Goal: Contribute content: Add original content to the website for others to see

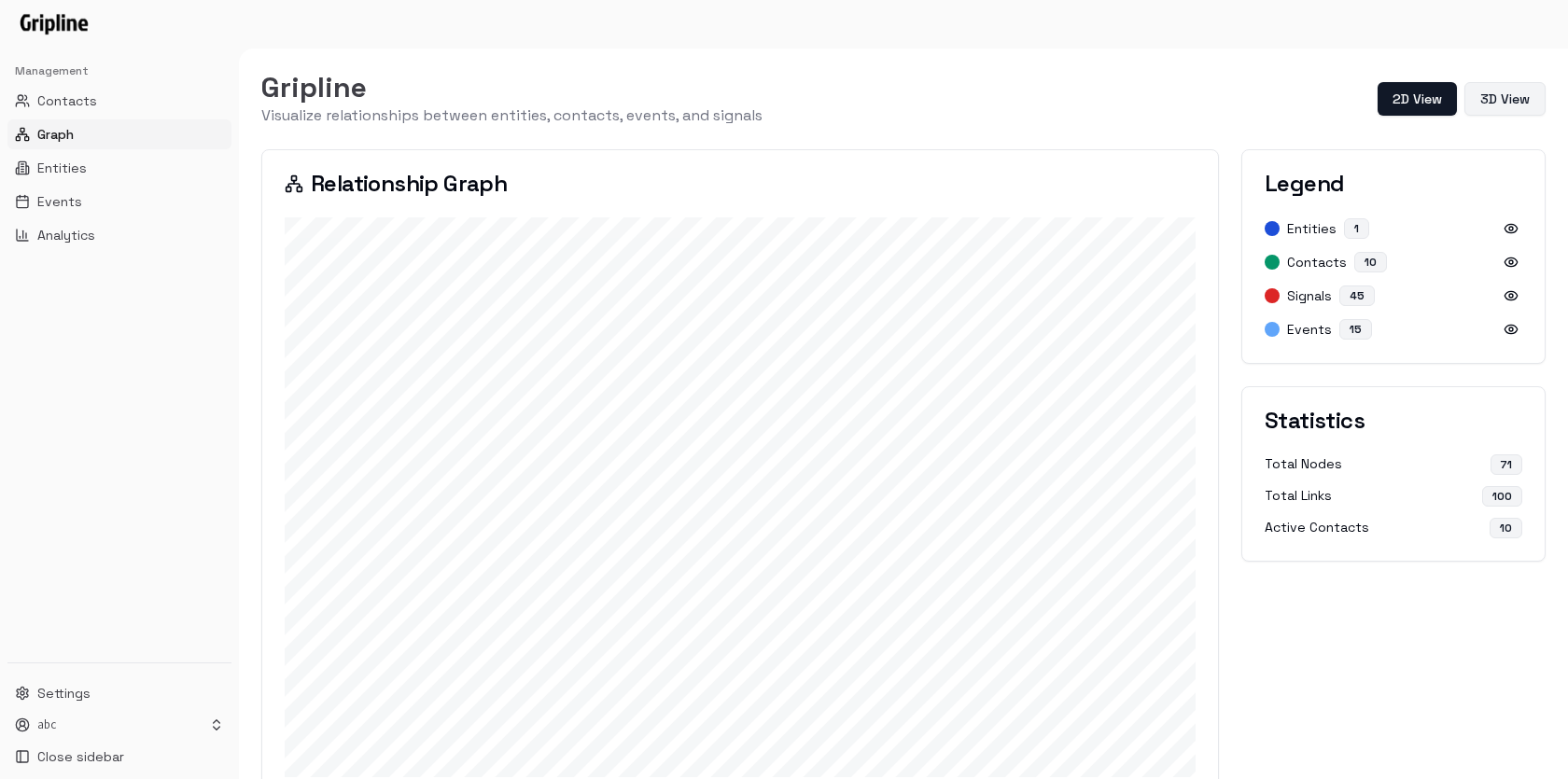
click at [1494, 94] on button "3D View" at bounding box center [1505, 99] width 82 height 33
click at [1203, 111] on button "2D View" at bounding box center [1204, 99] width 82 height 33
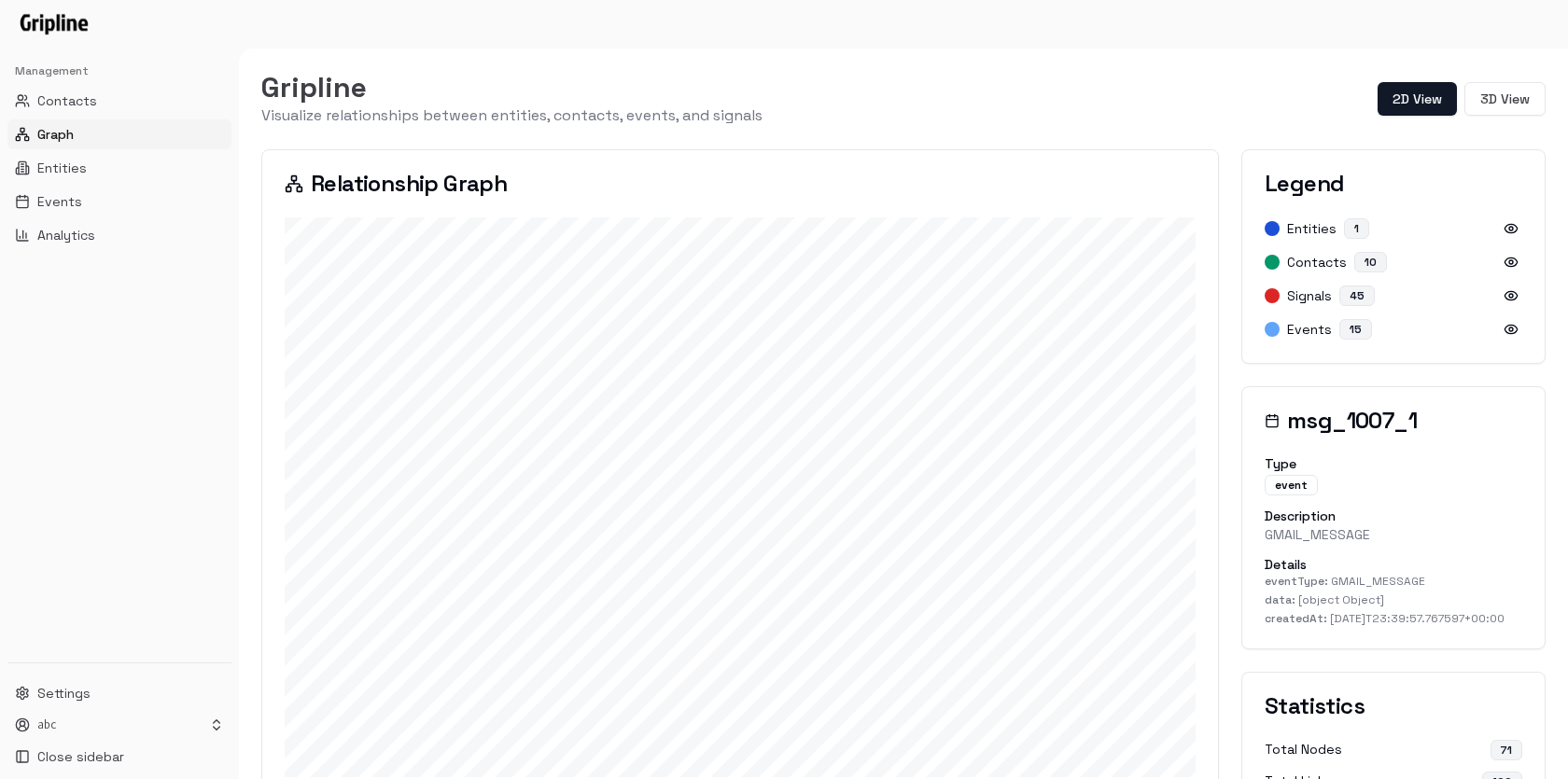
click at [1494, 74] on div "Gripline Visualize relationships between entities, contacts, events, and signal…" at bounding box center [903, 98] width 1284 height 56
click at [1489, 94] on button "3D View" at bounding box center [1505, 99] width 82 height 33
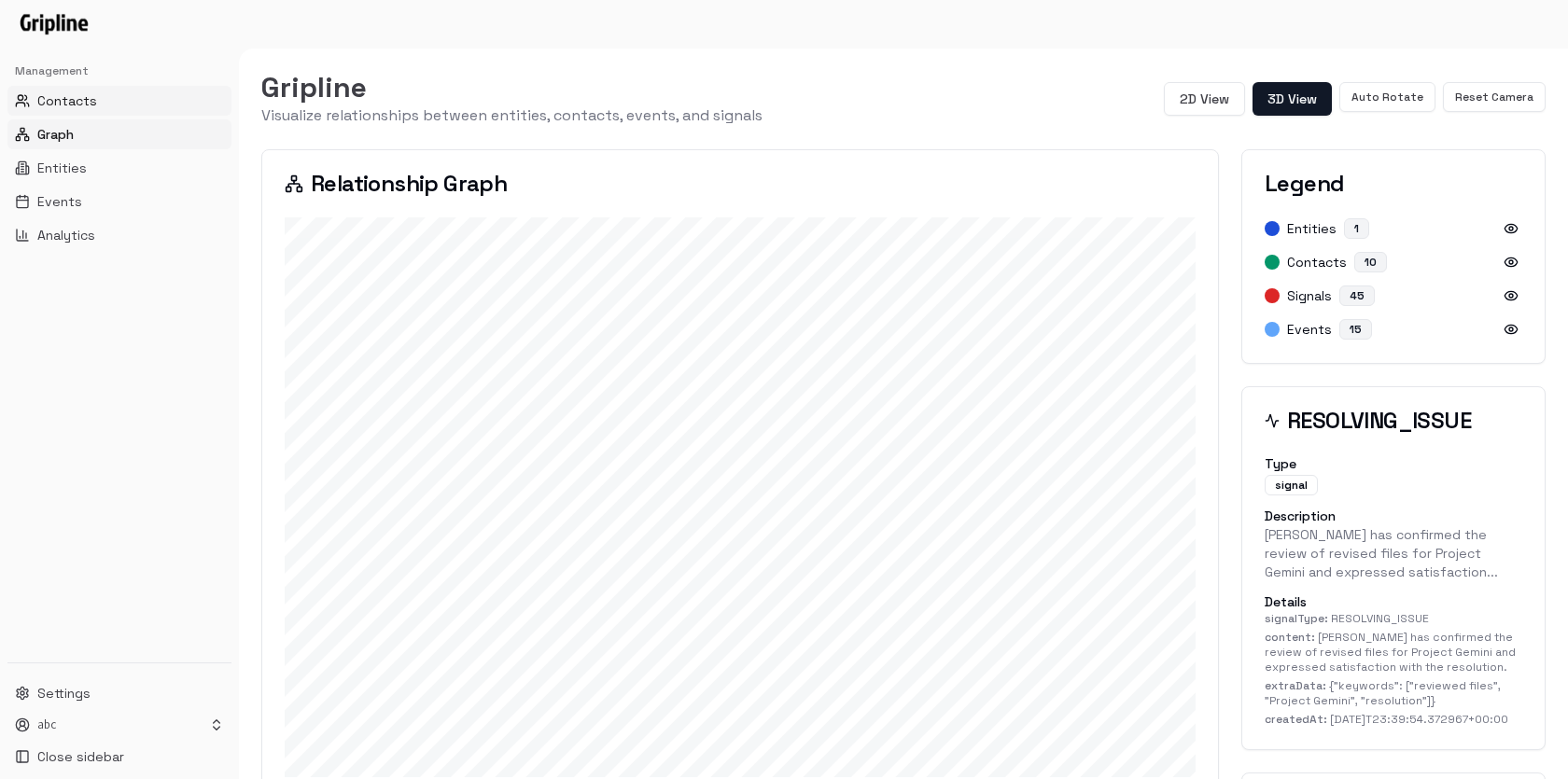
click at [91, 103] on span "Contacts" at bounding box center [67, 100] width 60 height 19
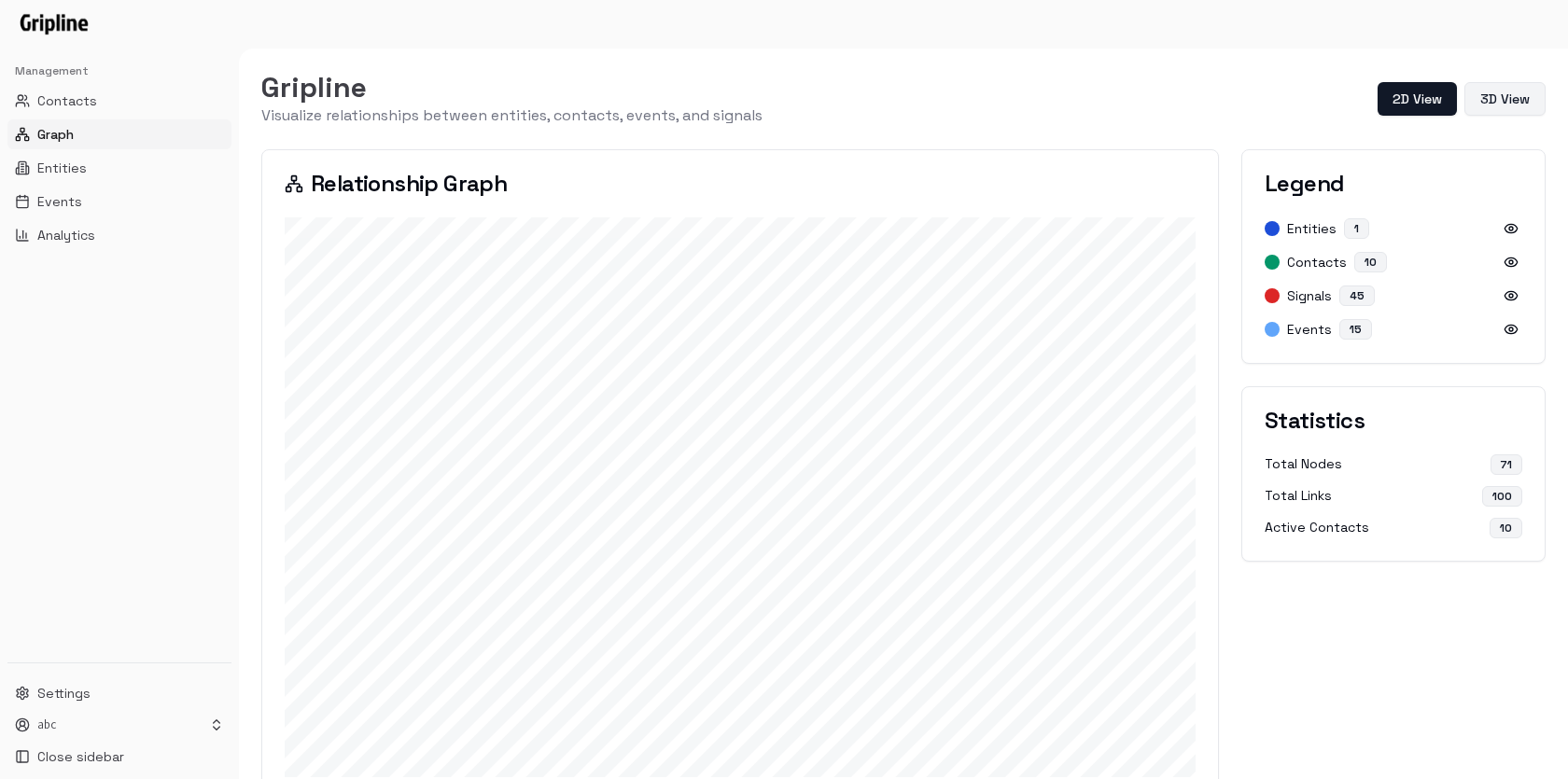
click at [1508, 99] on button "3D View" at bounding box center [1505, 99] width 82 height 33
click at [56, 167] on span "Entities" at bounding box center [62, 168] width 49 height 19
click at [66, 161] on span "Entities" at bounding box center [62, 168] width 49 height 19
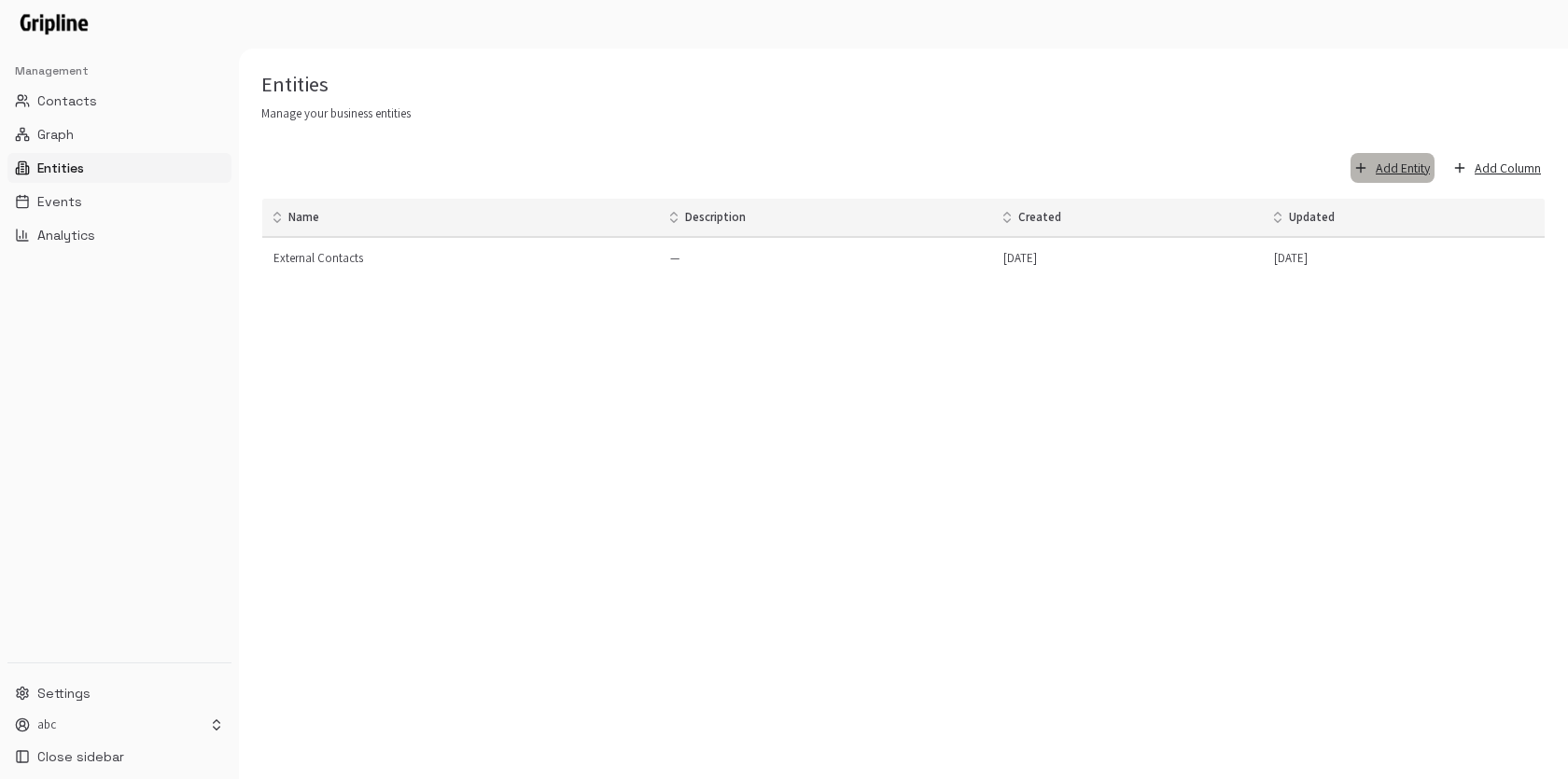
click at [1400, 168] on button "Add Entity" at bounding box center [1393, 168] width 84 height 30
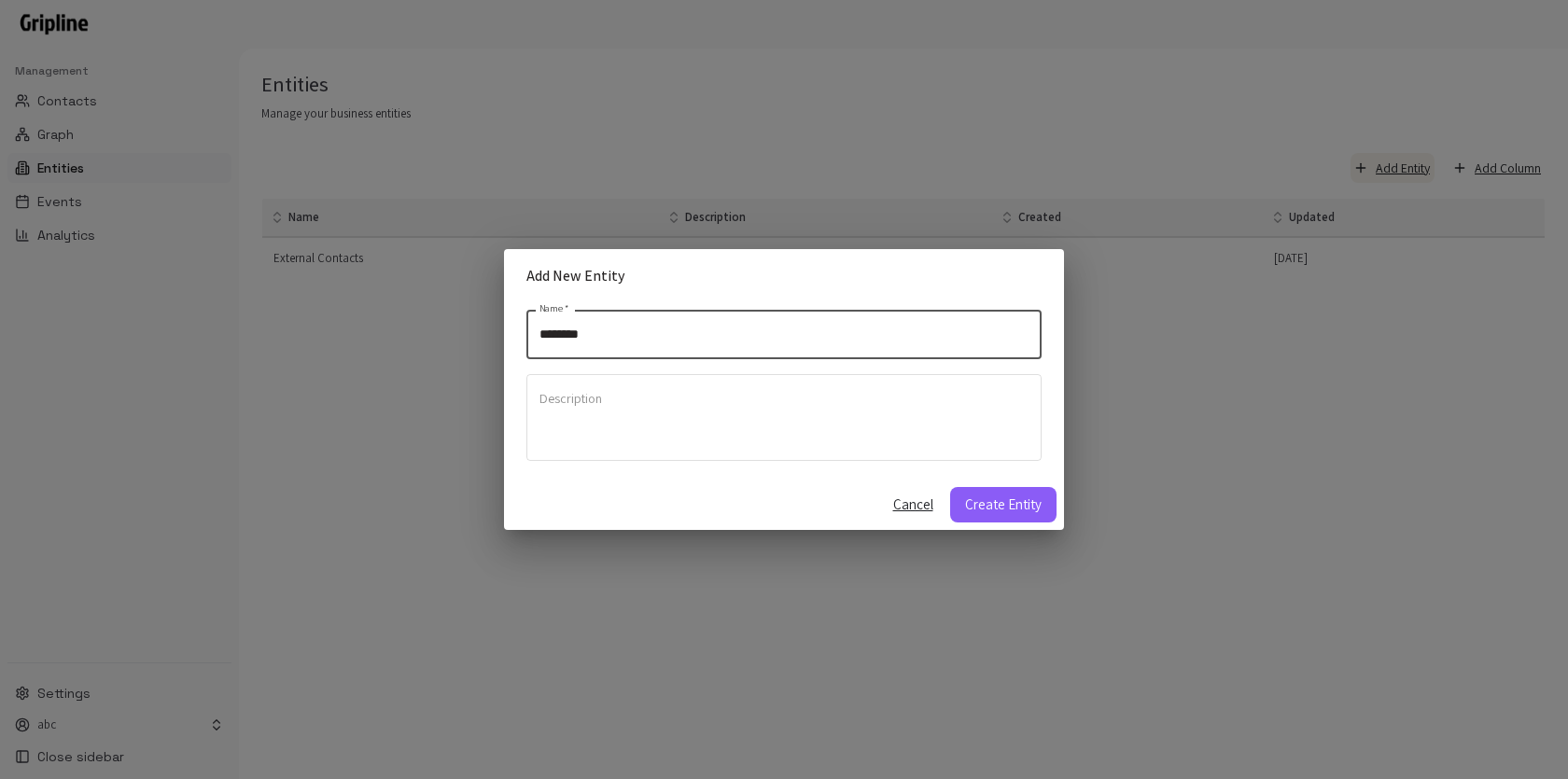
type input "********"
click at [950, 487] on button "Create Entity" at bounding box center [1003, 505] width 106 height 35
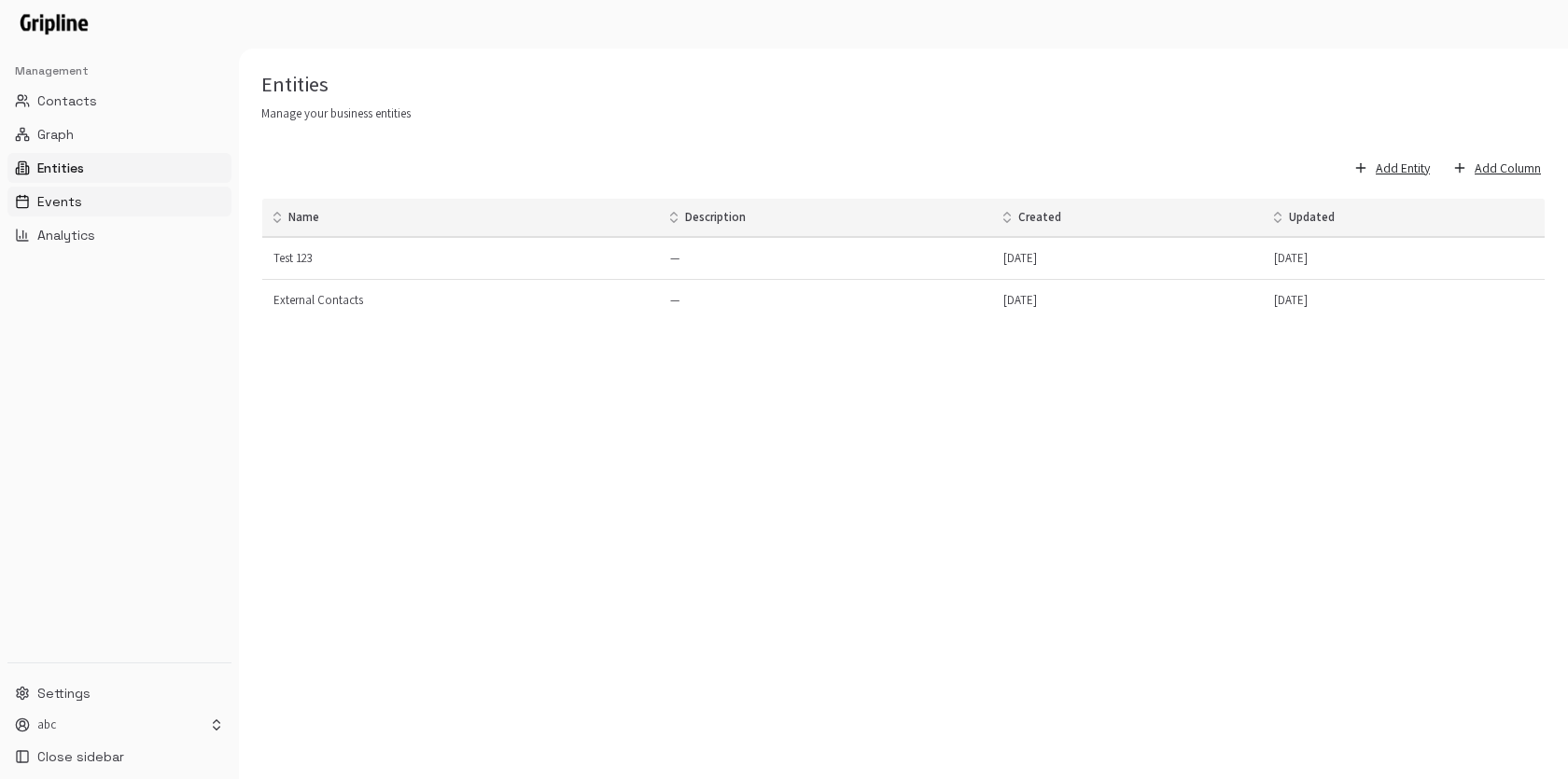
click at [118, 206] on button "Events" at bounding box center [120, 201] width 224 height 29
